Goal: Task Accomplishment & Management: Use online tool/utility

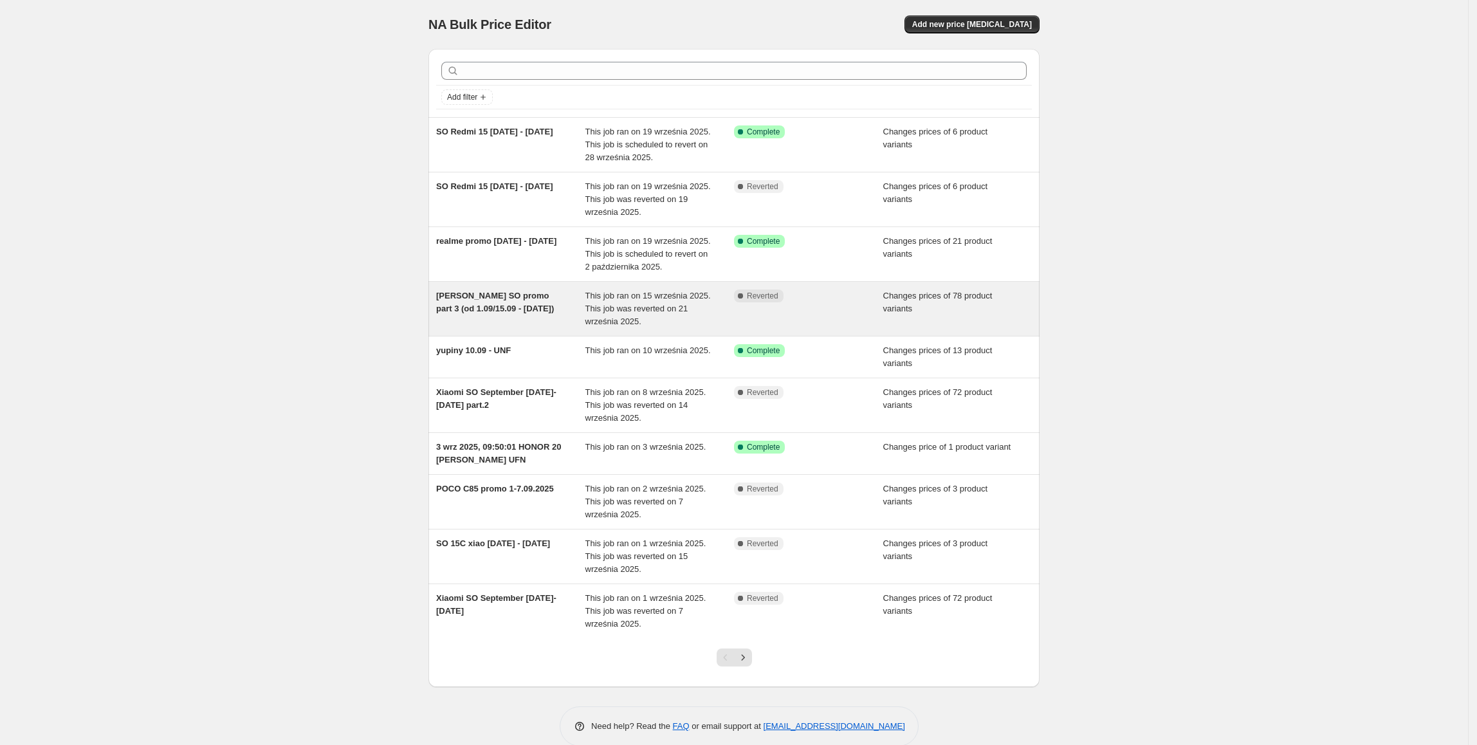
click at [526, 320] on div "[PERSON_NAME] SO promo part 3 (od 1.09/15.09 - [DATE])" at bounding box center [510, 308] width 149 height 39
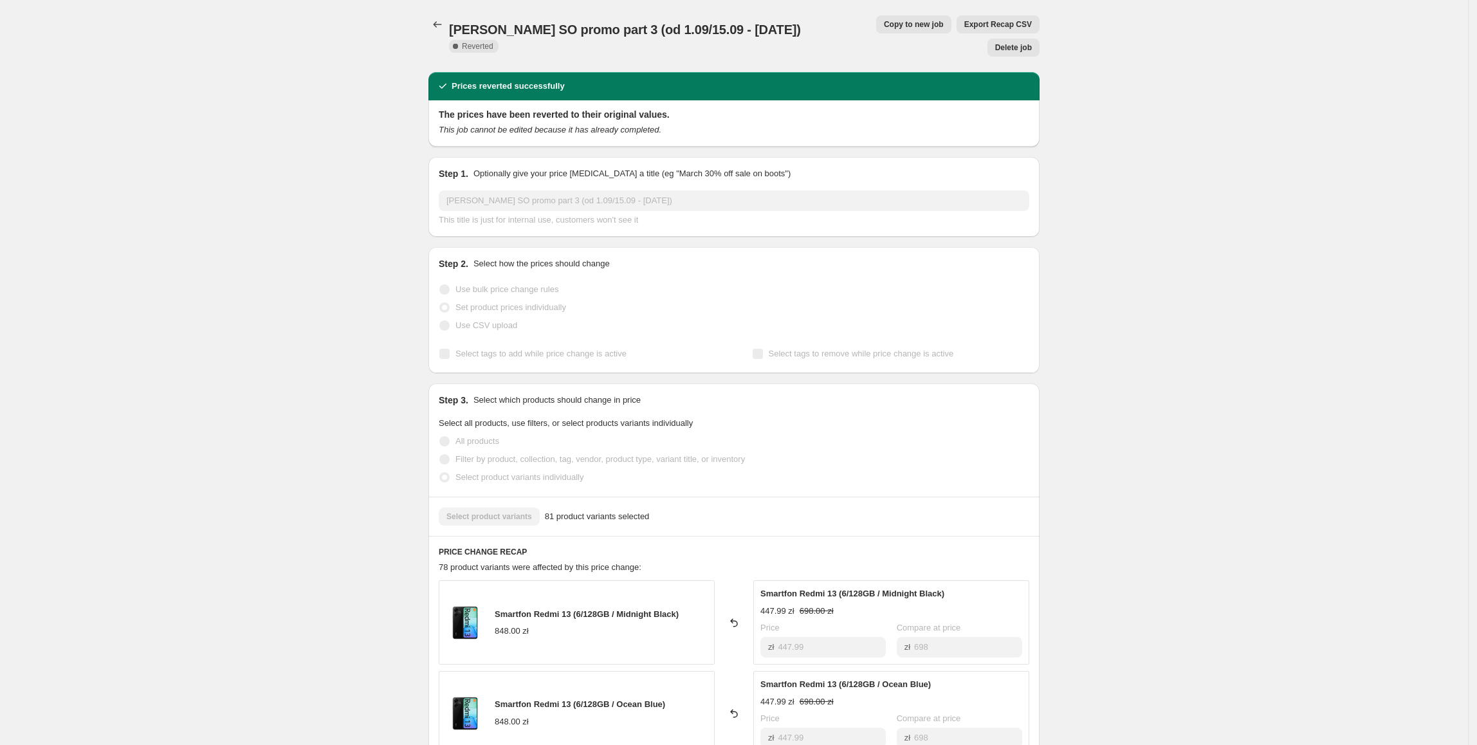
click at [876, 17] on button "Copy to new job" at bounding box center [913, 24] width 75 height 18
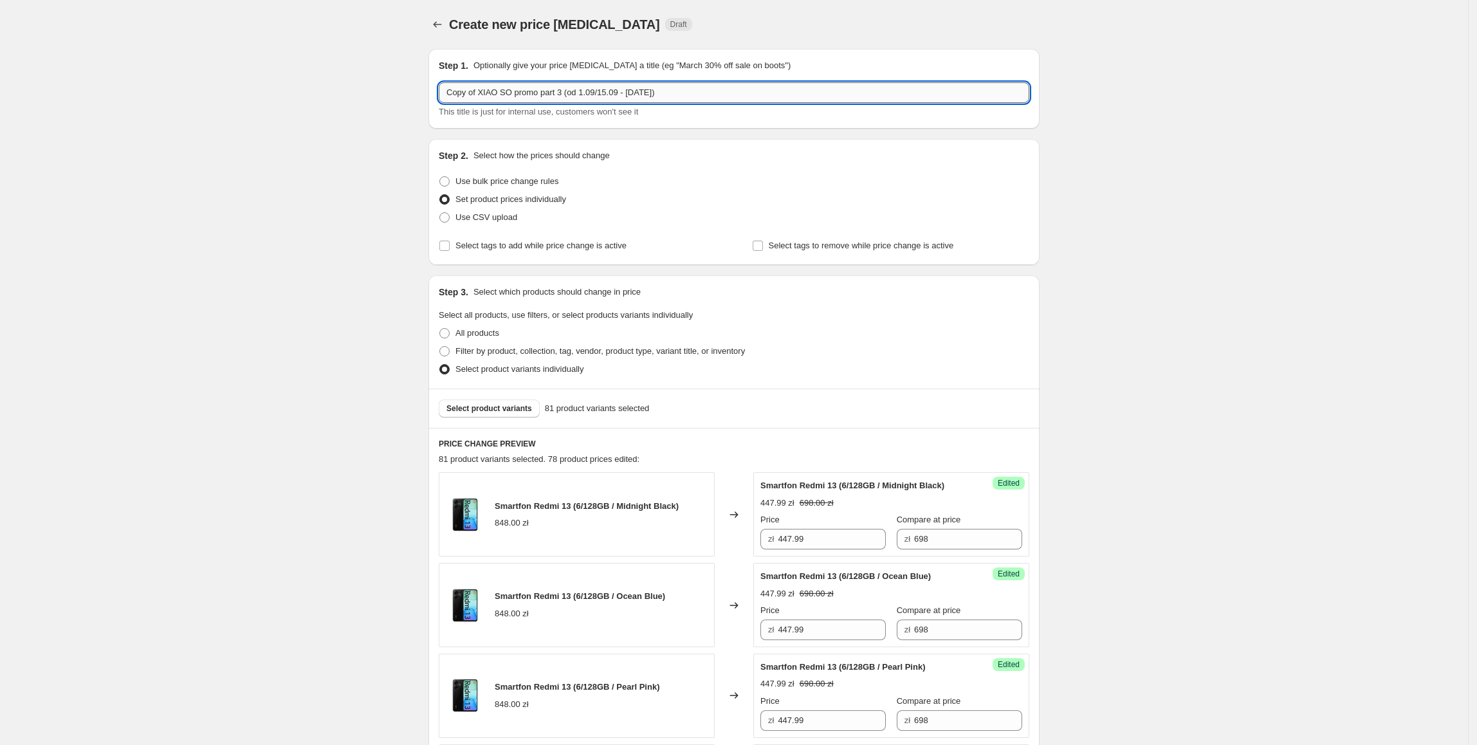
click at [480, 91] on input "Copy of XIAO SO promo part 3 (od 1.09/15.09 - 21.09.2025)" at bounding box center [734, 92] width 591 height 21
click at [485, 94] on input "Copy of XIAO SO promo part 3 (od 1.09/15.09 - 21.09.2025)" at bounding box center [734, 92] width 591 height 21
click at [484, 96] on input "Copy of XIAO SO promo part 3 (od 1.09/15.09 - 21.09.2025)" at bounding box center [734, 92] width 591 height 21
click at [490, 96] on input "Copy of XIAO SO promo part 3 (od 1.09/15.09 - 21.09.2025)" at bounding box center [734, 92] width 591 height 21
drag, startPoint x: 479, startPoint y: 89, endPoint x: 441, endPoint y: 93, distance: 38.1
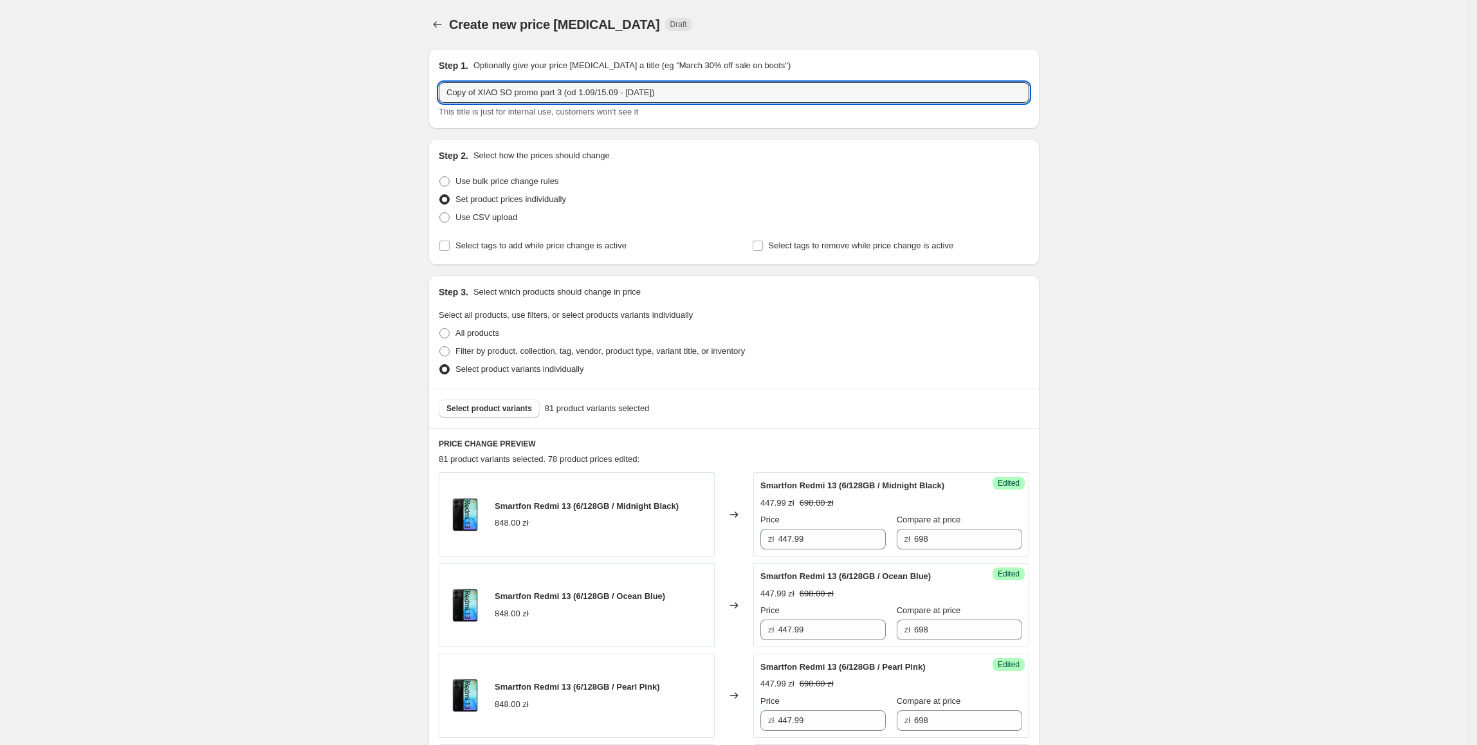
click at [441, 93] on div "Step 1. Optionally give your price change job a title (eg "March 30% off sale o…" at bounding box center [733, 89] width 611 height 80
click at [535, 93] on input "XIAO SO promo part 3 (od 1.09/15.09 - 21.09.2025)" at bounding box center [734, 92] width 591 height 21
click at [606, 95] on input "XIAO SO promo part 4 (od 1.09/15.09 - 21.09.2025)" at bounding box center [734, 92] width 591 height 21
type input "XIAO SO promo part 4 (od 1.09/15.09 - 28.09.2025)"
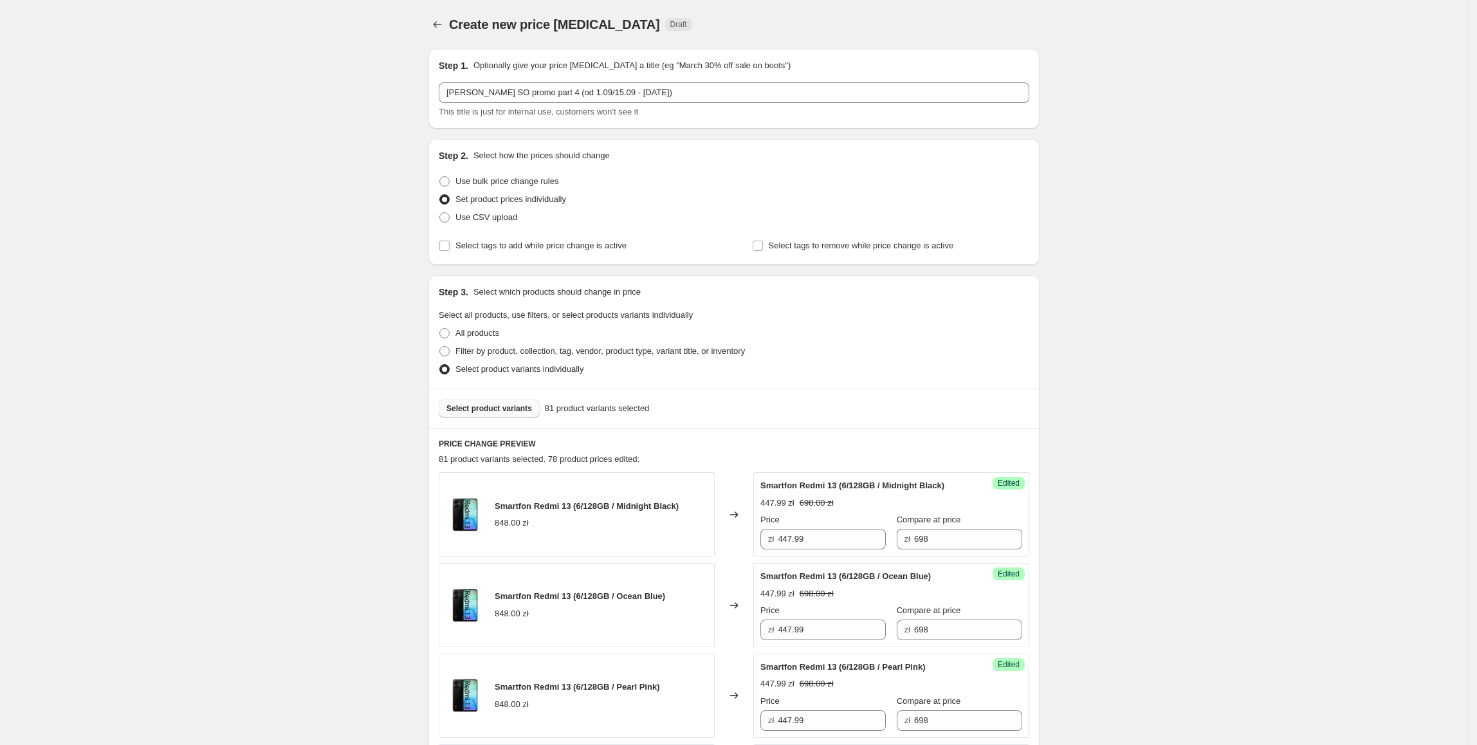
click at [497, 400] on button "Select product variants" at bounding box center [489, 408] width 101 height 18
click at [522, 414] on button "Select product variants" at bounding box center [489, 408] width 101 height 18
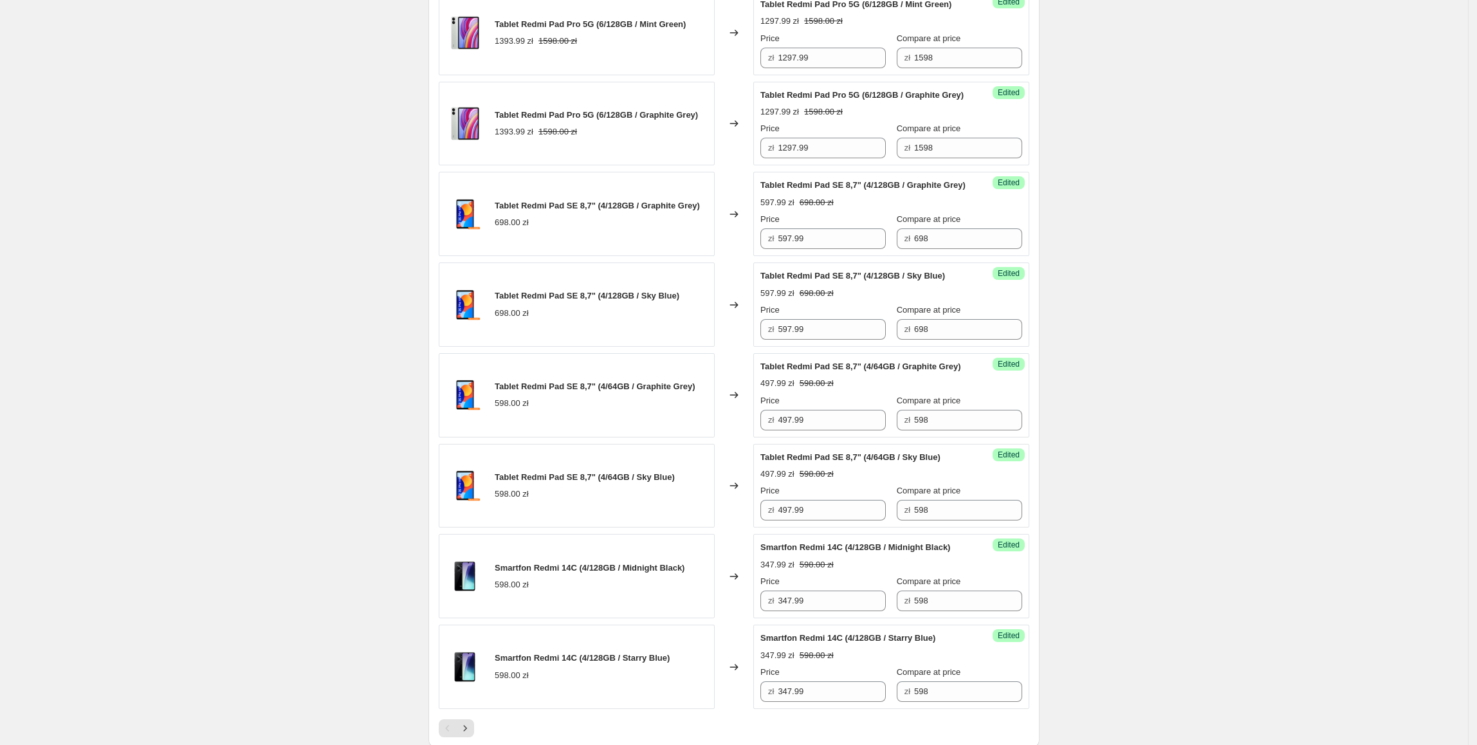
scroll to position [1921, 0]
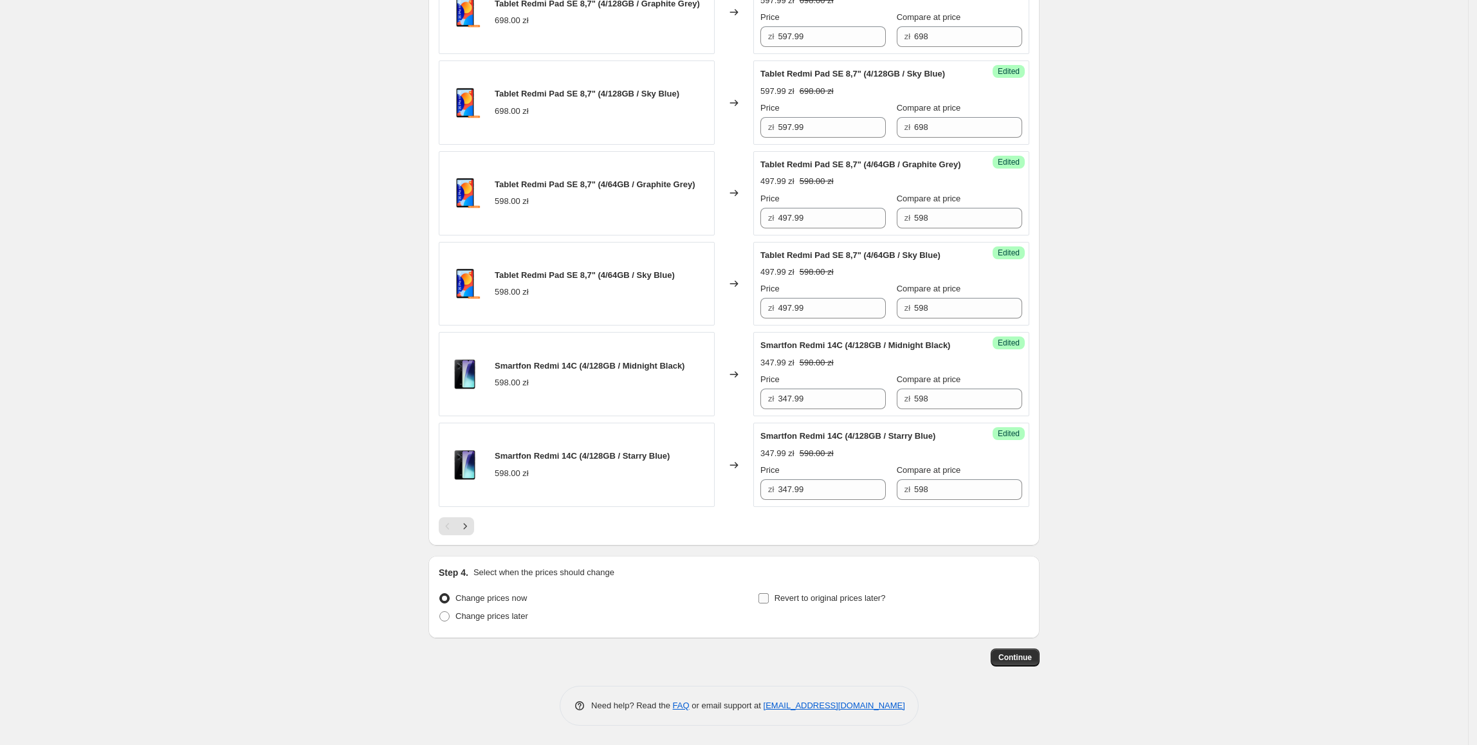
click at [796, 600] on span "Revert to original prices later?" at bounding box center [830, 598] width 111 height 10
click at [769, 600] on input "Revert to original prices later?" at bounding box center [763, 598] width 10 height 10
checkbox input "true"
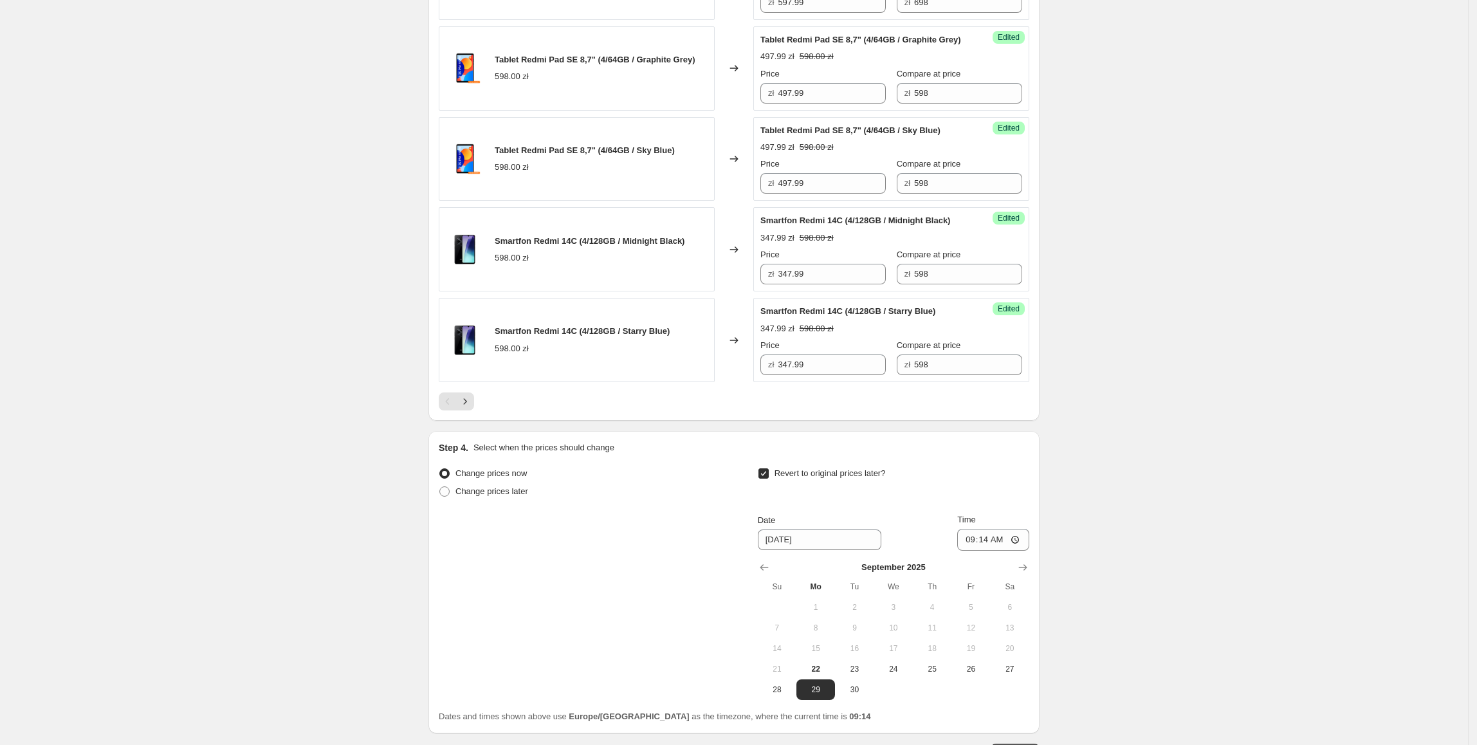
scroll to position [2141, 0]
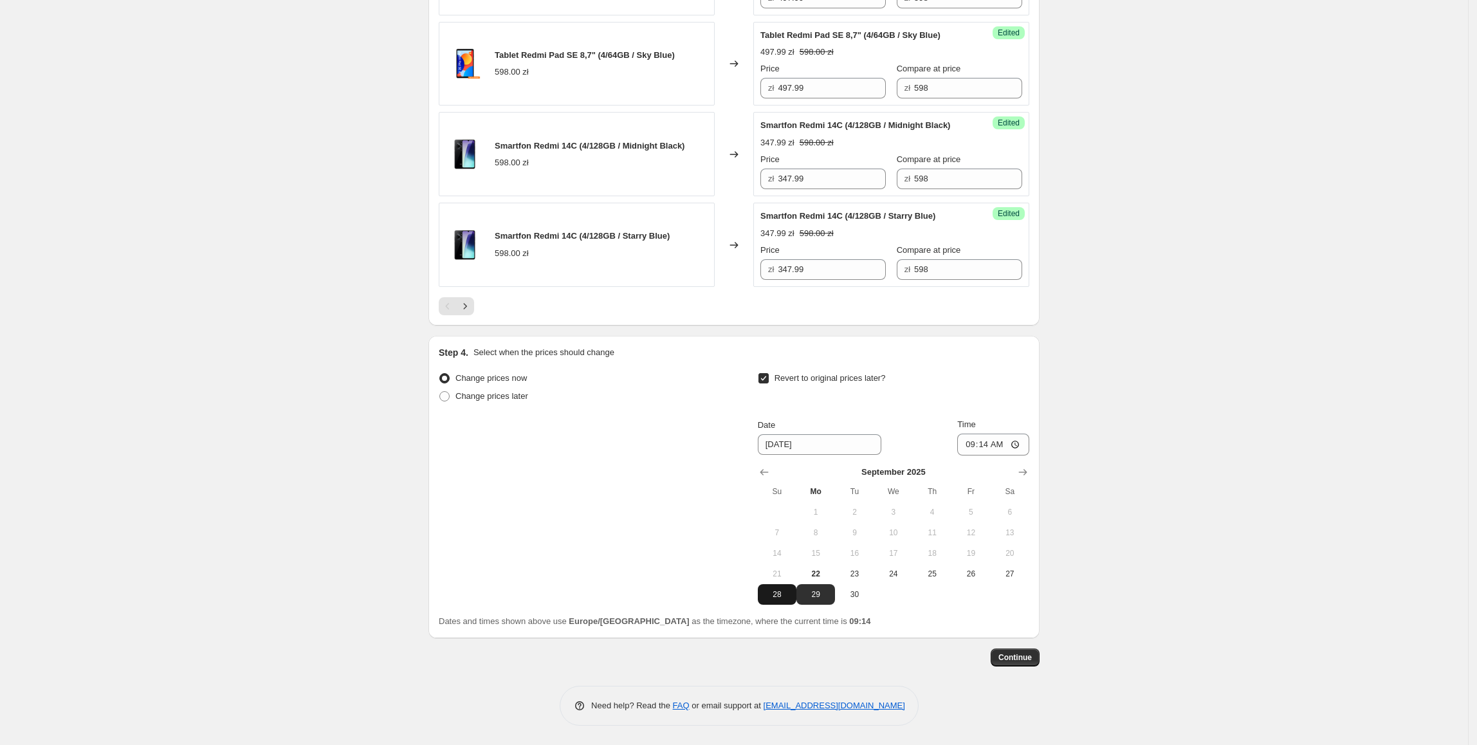
drag, startPoint x: 787, startPoint y: 600, endPoint x: 799, endPoint y: 590, distance: 15.5
click at [786, 600] on button "28" at bounding box center [777, 594] width 39 height 21
type input "9/28/2025"
click at [991, 441] on input "09:14" at bounding box center [993, 445] width 72 height 22
type input "23:55"
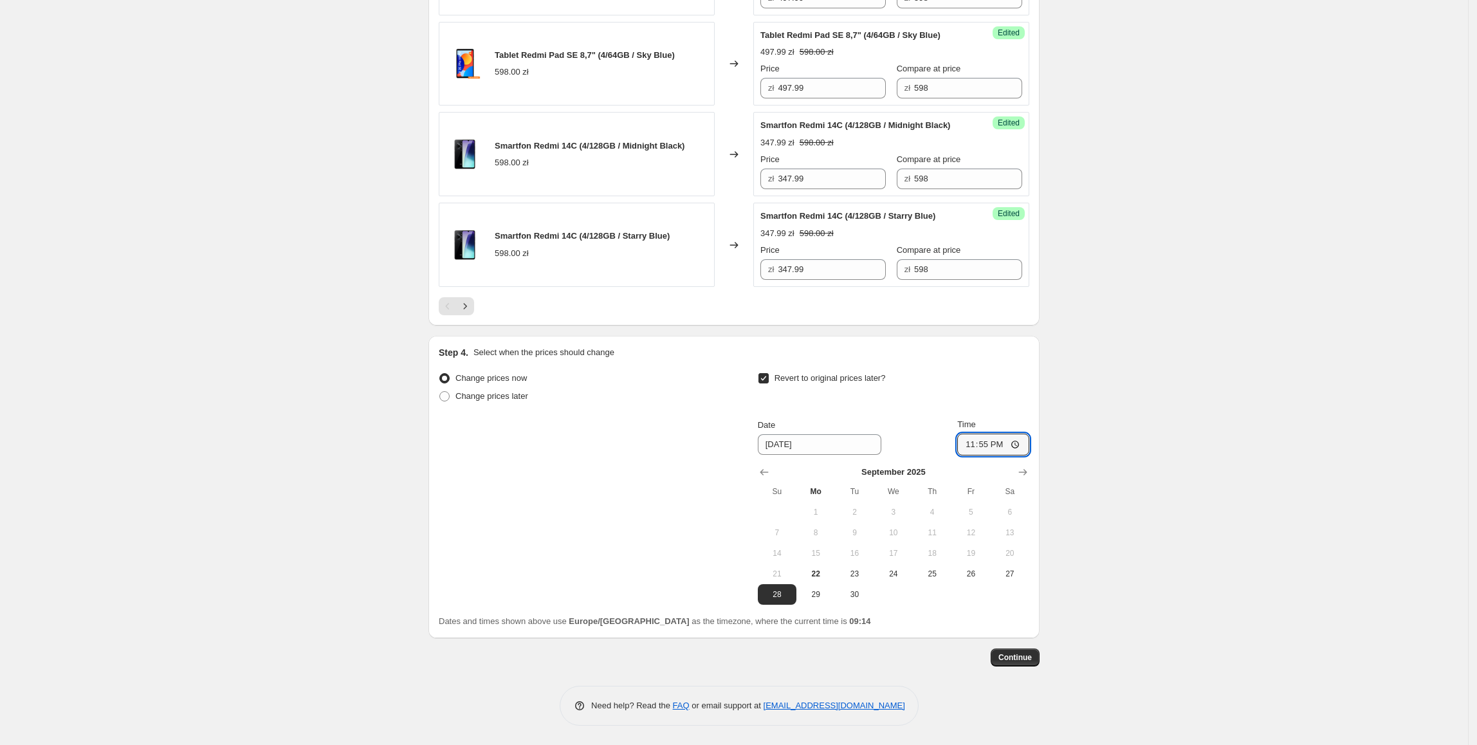
click at [1020, 651] on button "Continue" at bounding box center [1015, 657] width 49 height 18
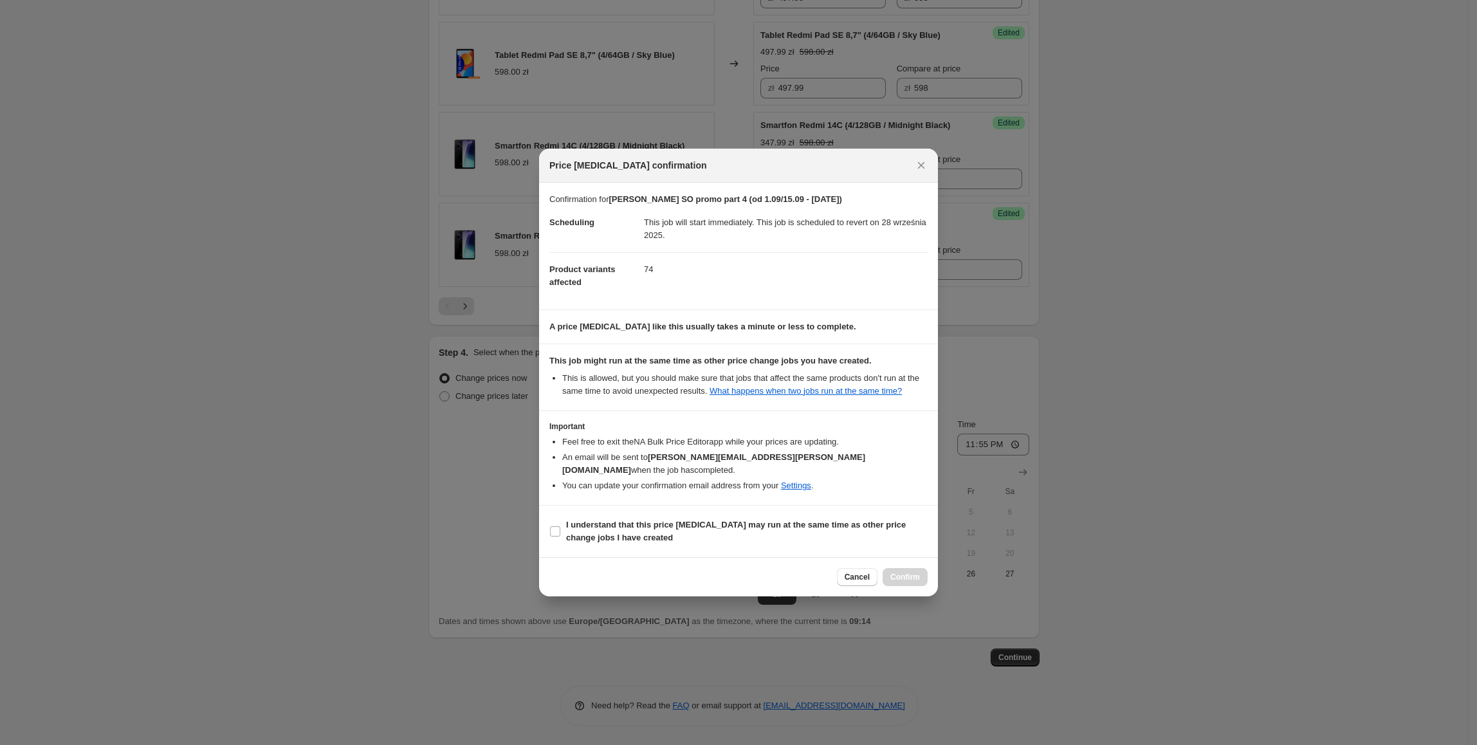
drag, startPoint x: 884, startPoint y: 518, endPoint x: 907, endPoint y: 553, distance: 42.3
click at [886, 520] on b "I understand that this price change job may run at the same time as other price…" at bounding box center [736, 531] width 340 height 23
click at [724, 516] on label "I understand that this price change job may run at the same time as other price…" at bounding box center [738, 531] width 378 height 31
click at [560, 526] on input "I understand that this price change job may run at the same time as other price…" at bounding box center [555, 531] width 10 height 10
checkbox input "true"
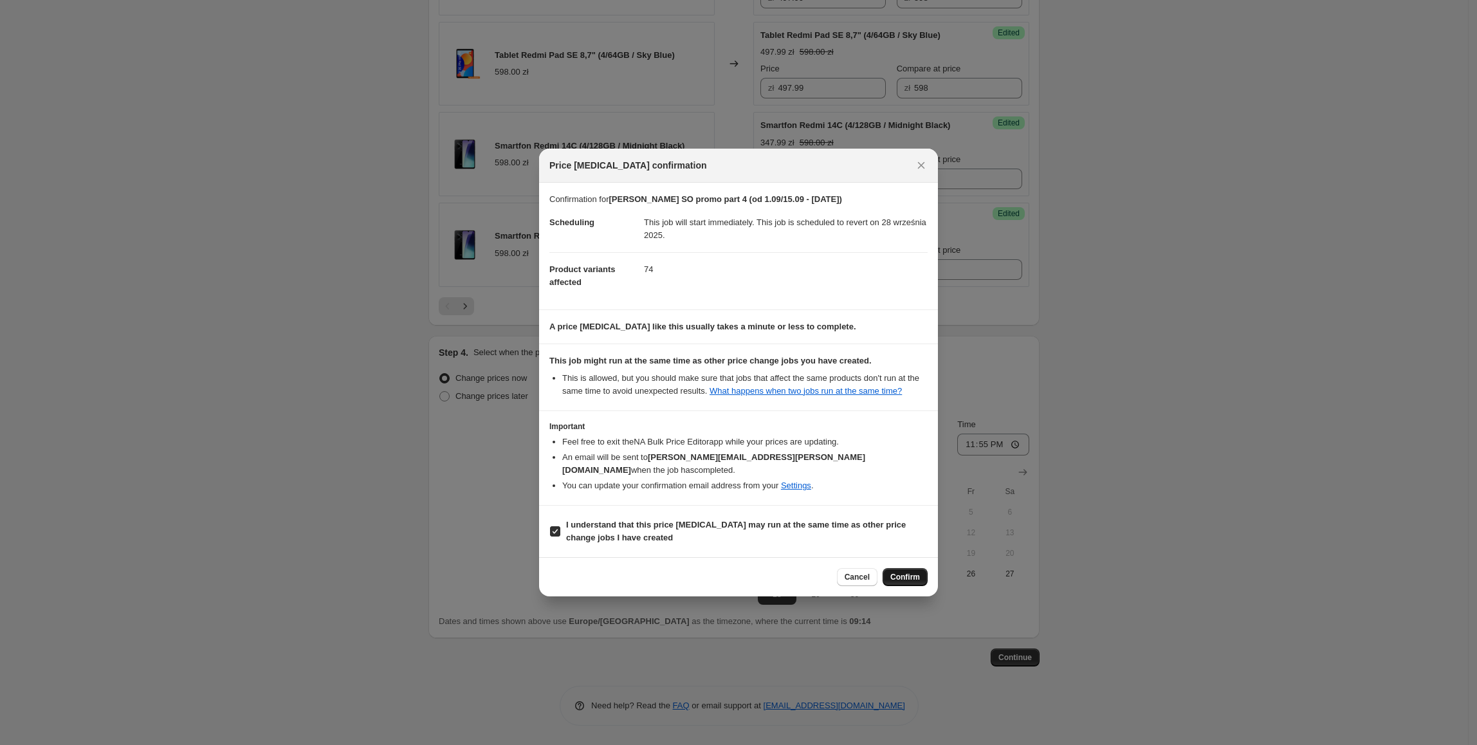
click at [890, 577] on button "Confirm" at bounding box center [905, 577] width 45 height 18
type input "XIAO SO promo part 4 (od 1.09/15.09 - 28.09.2025)"
